Goal: Obtain resource: Obtain resource

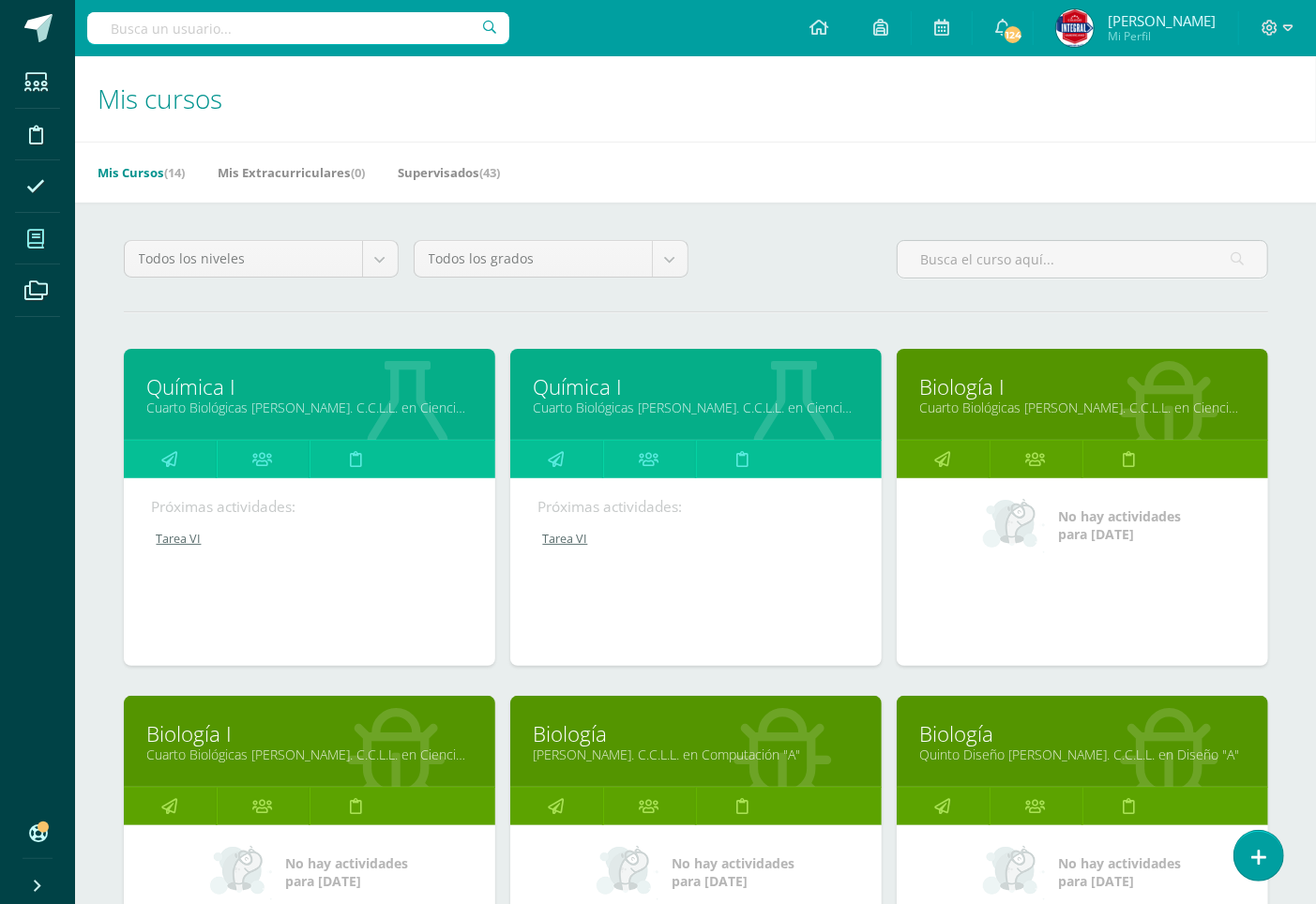
click at [187, 387] on link "Química I" at bounding box center [308, 387] width 324 height 30
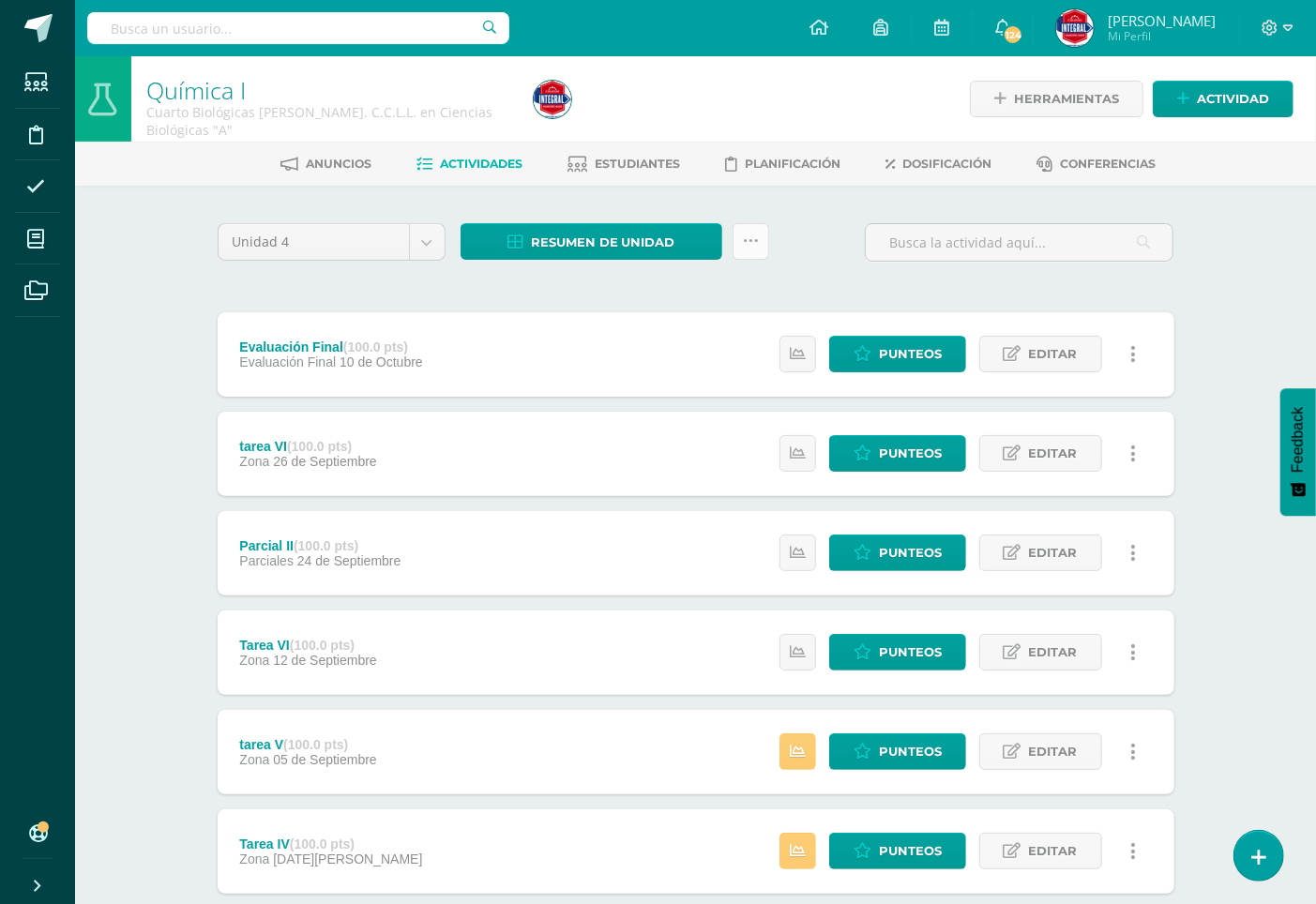
click at [751, 237] on icon at bounding box center [751, 241] width 16 height 16
click at [660, 292] on link "Subir actividades en masa" at bounding box center [703, 300] width 206 height 45
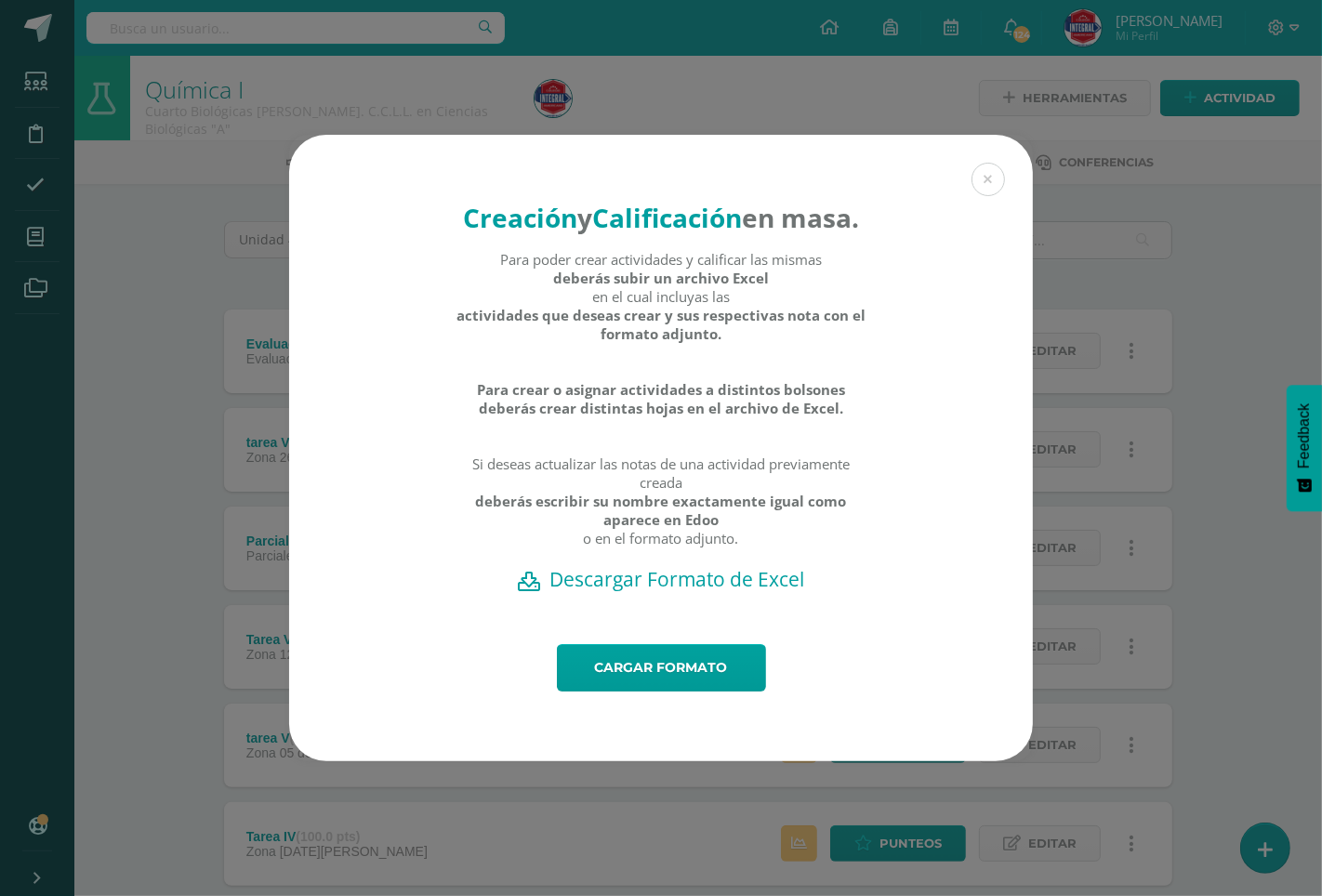
click at [645, 591] on h2 "Descargar Formato de Excel" at bounding box center [660, 579] width 679 height 26
click at [643, 684] on link "Cargar formato" at bounding box center [661, 668] width 209 height 48
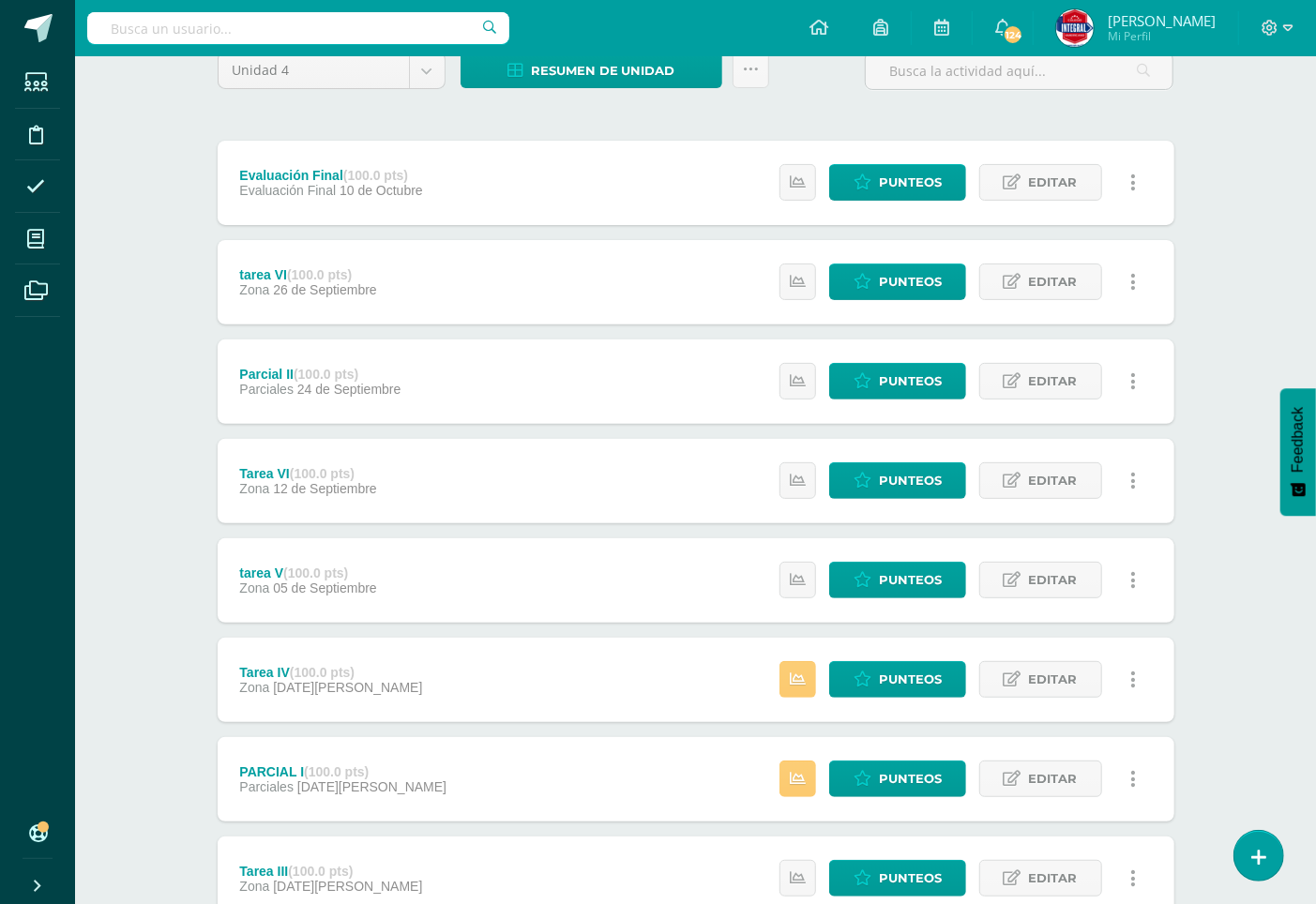
scroll to position [208, 0]
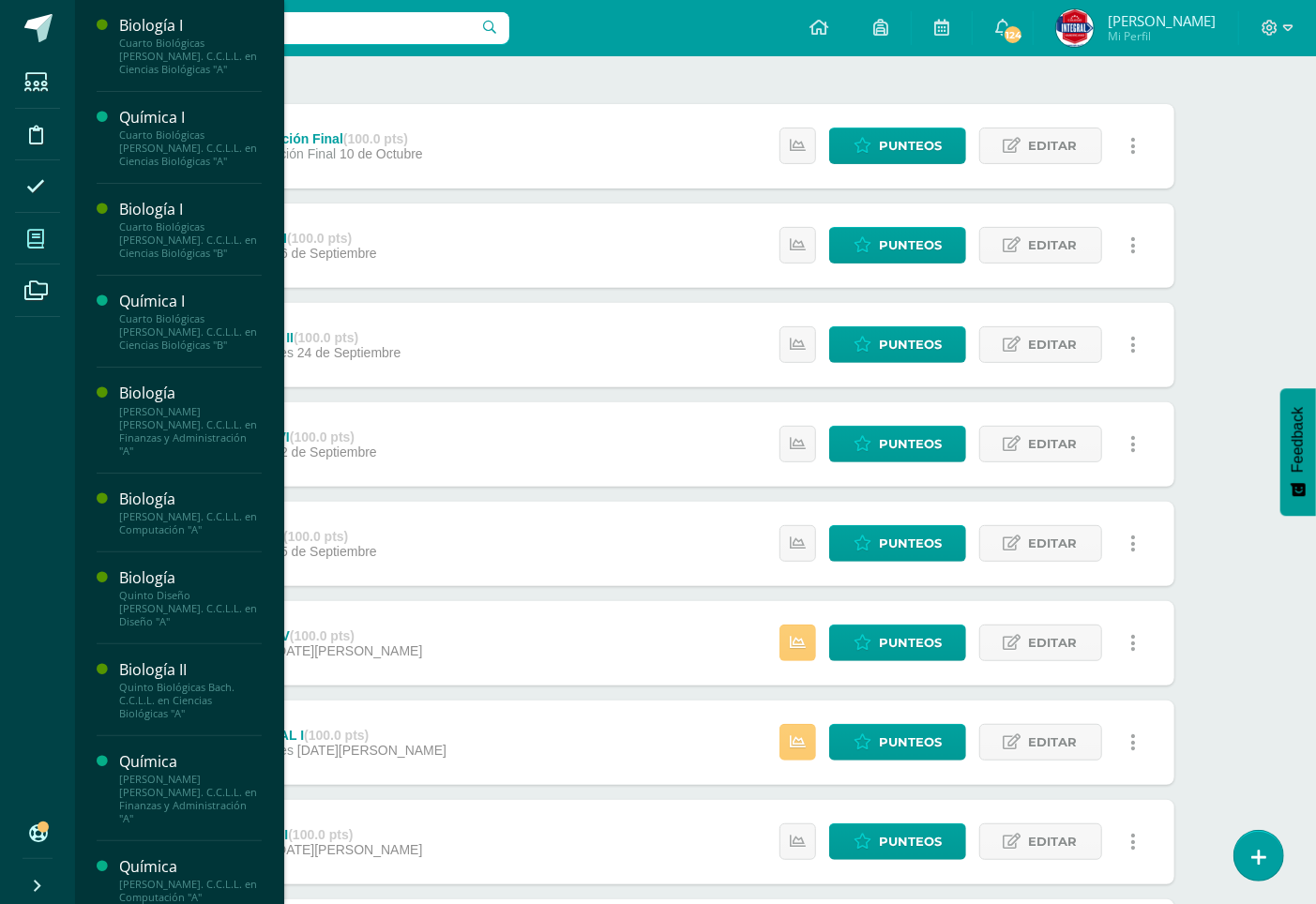
click at [38, 235] on icon at bounding box center [35, 238] width 17 height 19
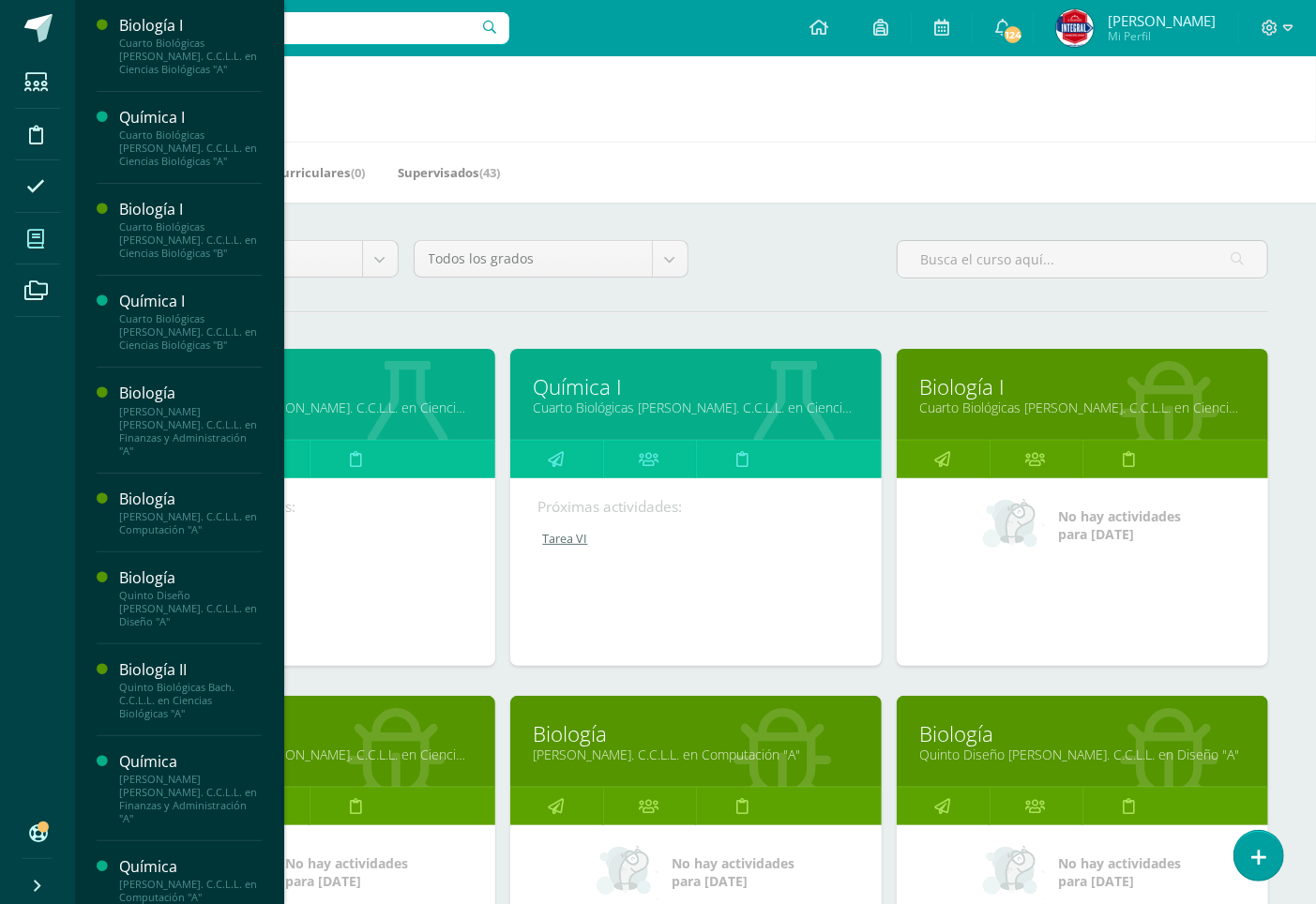
click at [975, 395] on link "Biología I" at bounding box center [1082, 387] width 324 height 30
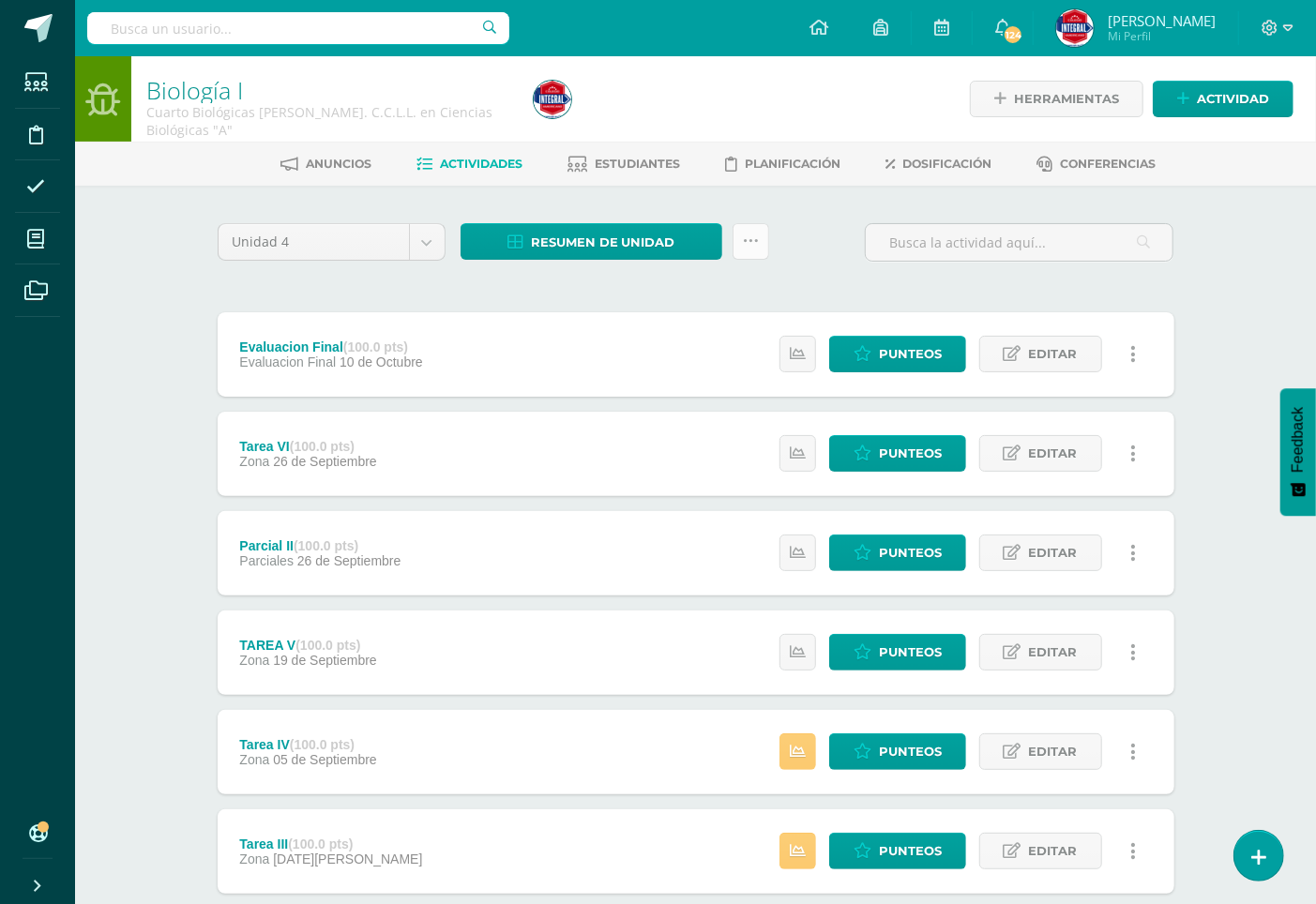
click at [763, 234] on link at bounding box center [751, 241] width 36 height 36
click at [657, 288] on link "Subir actividades en masa" at bounding box center [703, 300] width 206 height 45
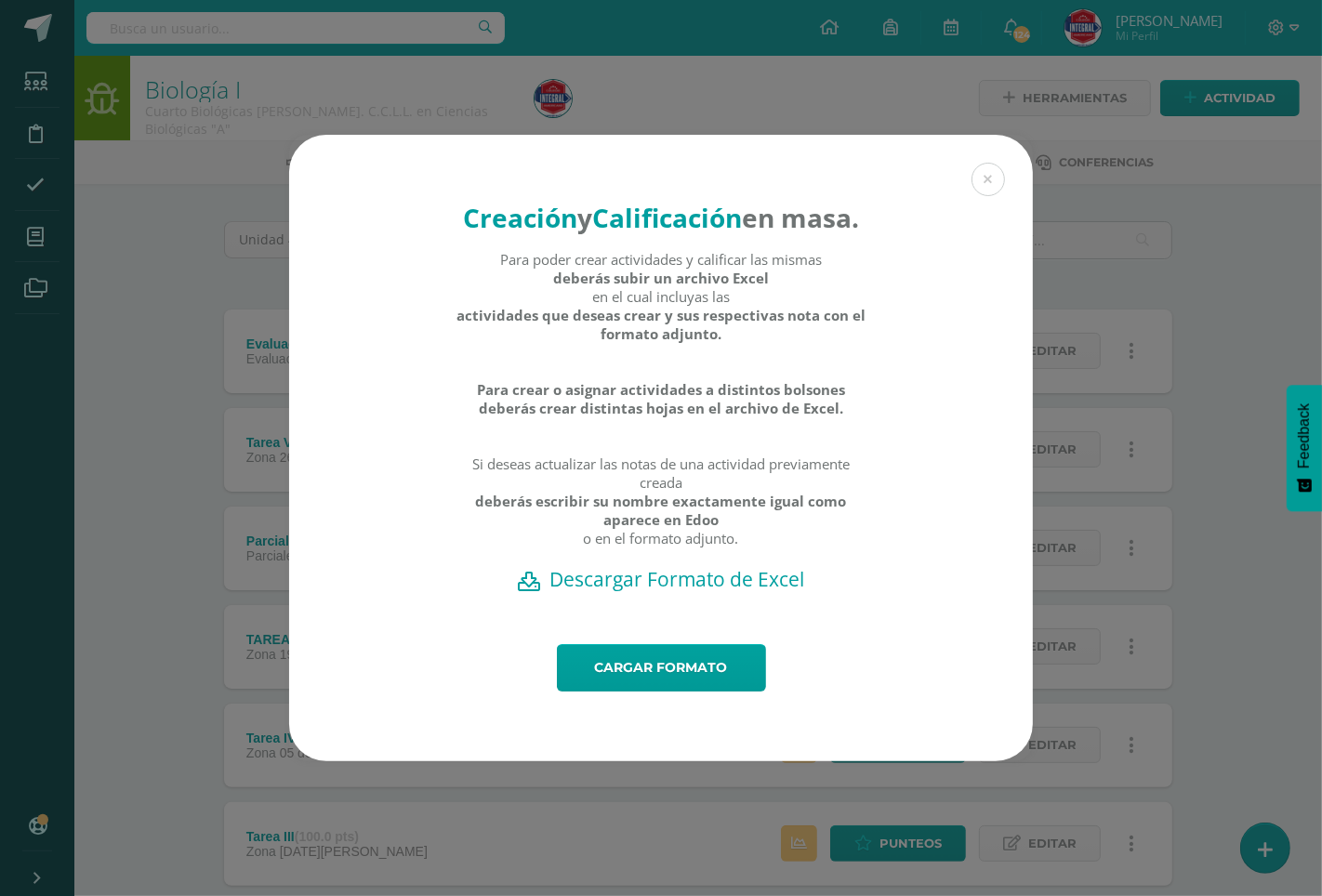
click at [593, 591] on h2 "Descargar Formato de Excel" at bounding box center [660, 579] width 679 height 26
click at [641, 683] on link "Cargar formato" at bounding box center [661, 668] width 209 height 48
